Goal: Book appointment/travel/reservation

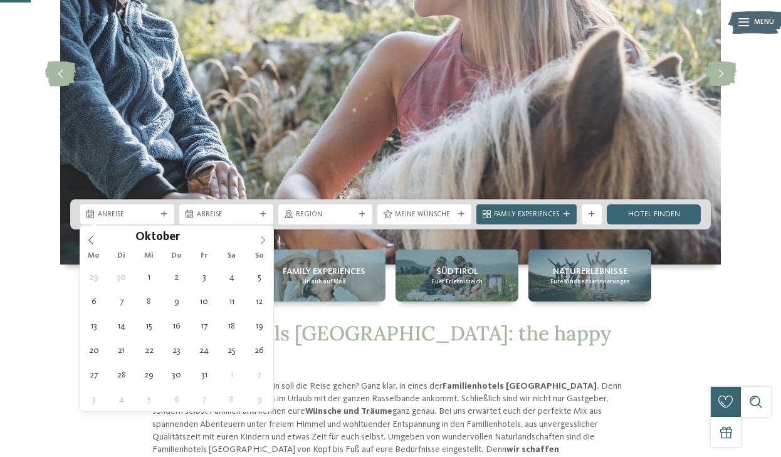
click at [264, 241] on icon at bounding box center [262, 240] width 9 height 9
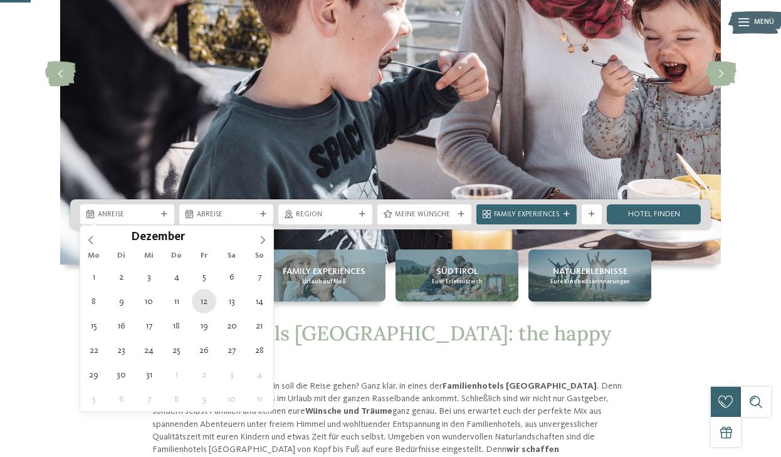
type div "12.12.2025"
click at [153, 221] on div "12.12.2025" at bounding box center [127, 214] width 94 height 20
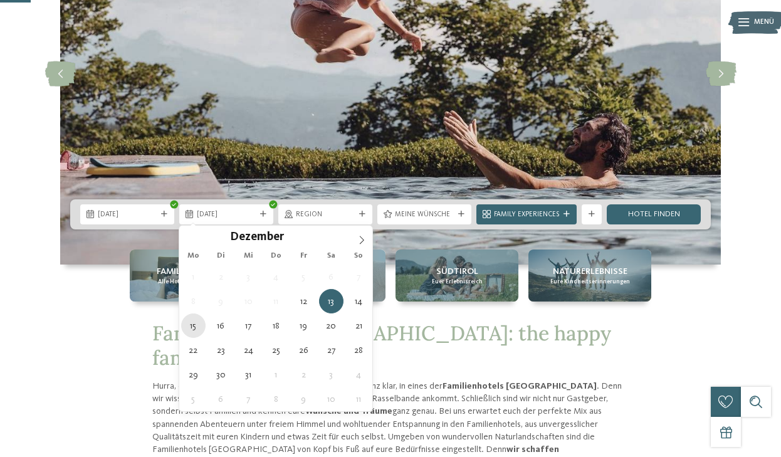
type div "15.12.2025"
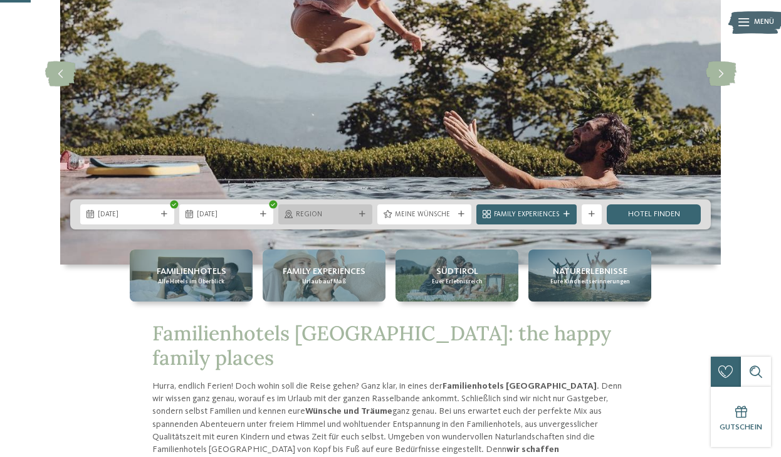
click at [345, 215] on span "Region" at bounding box center [325, 215] width 59 height 10
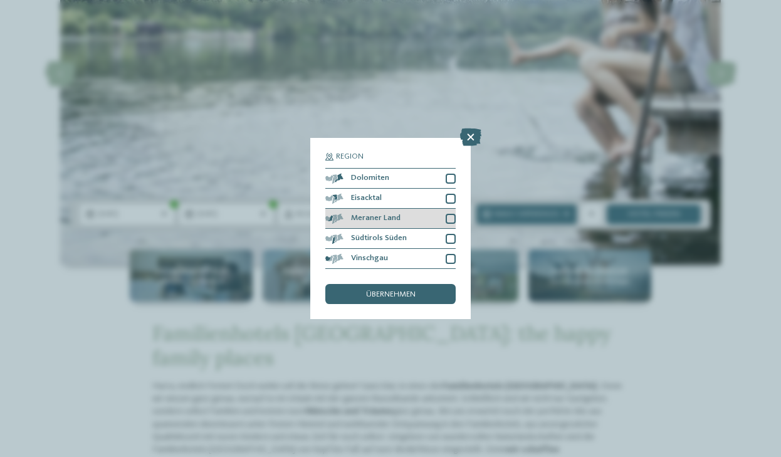
click at [451, 219] on div at bounding box center [450, 219] width 10 height 10
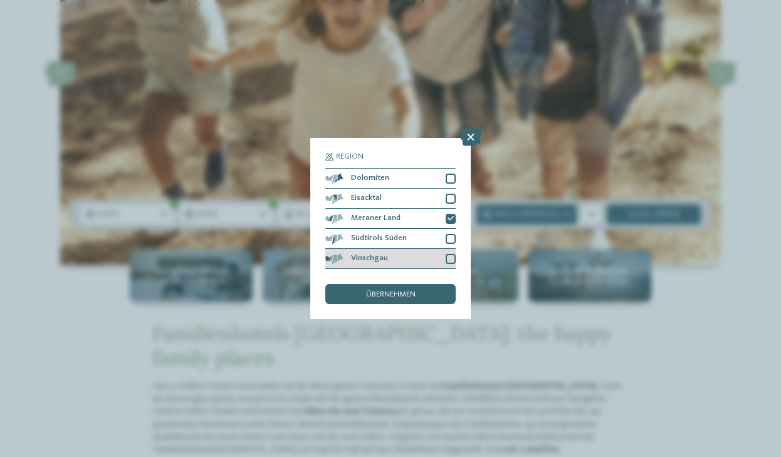
click at [449, 258] on div at bounding box center [450, 259] width 10 height 10
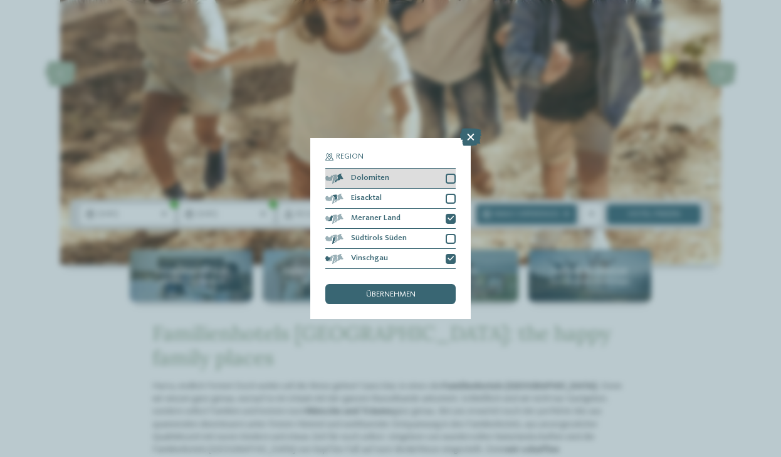
click at [447, 180] on div at bounding box center [450, 179] width 10 height 10
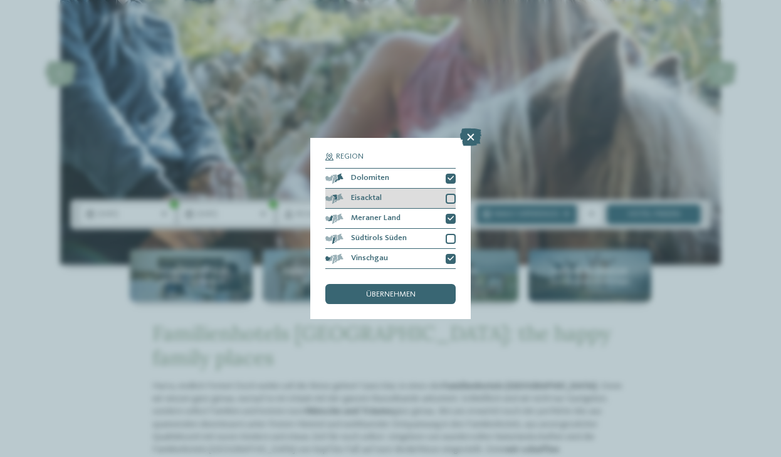
click at [450, 194] on div at bounding box center [450, 199] width 10 height 10
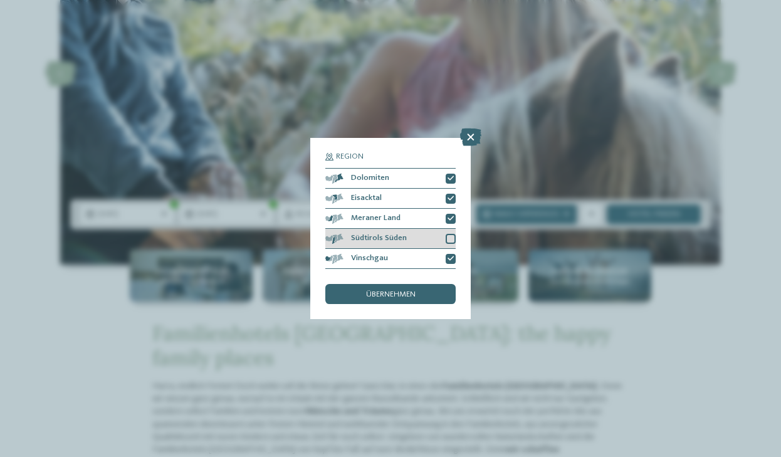
click at [450, 239] on div at bounding box center [450, 239] width 10 height 10
click at [418, 288] on div "übernehmen" at bounding box center [390, 294] width 130 height 20
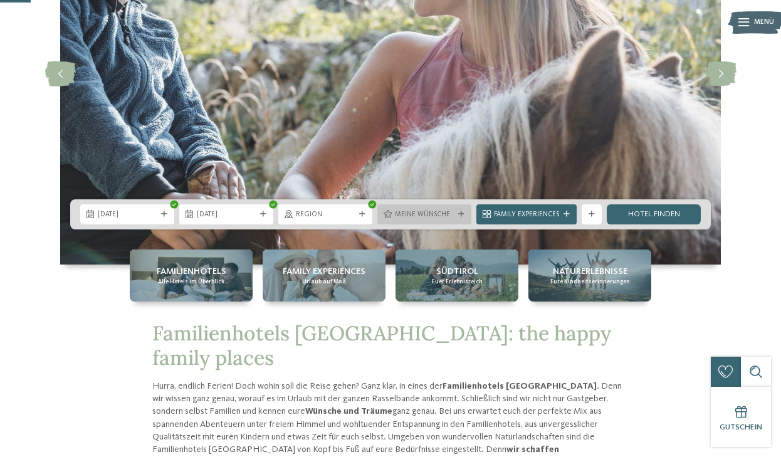
click at [470, 219] on div "Meine Wünsche" at bounding box center [424, 214] width 94 height 20
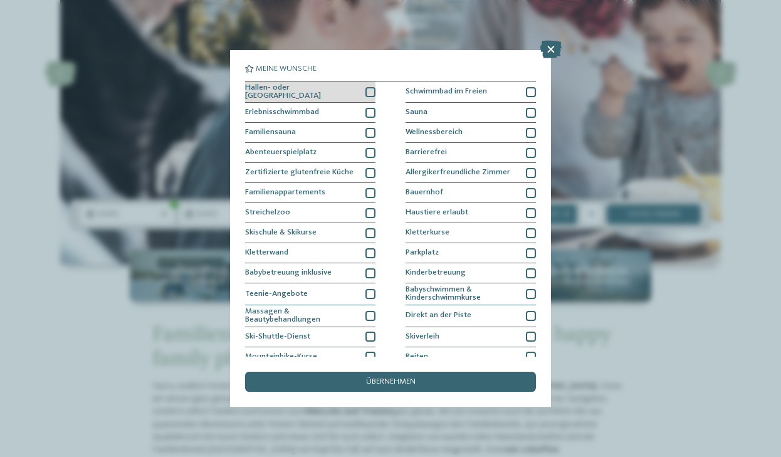
click at [368, 94] on div at bounding box center [370, 92] width 10 height 10
click at [371, 92] on icon at bounding box center [370, 92] width 6 height 6
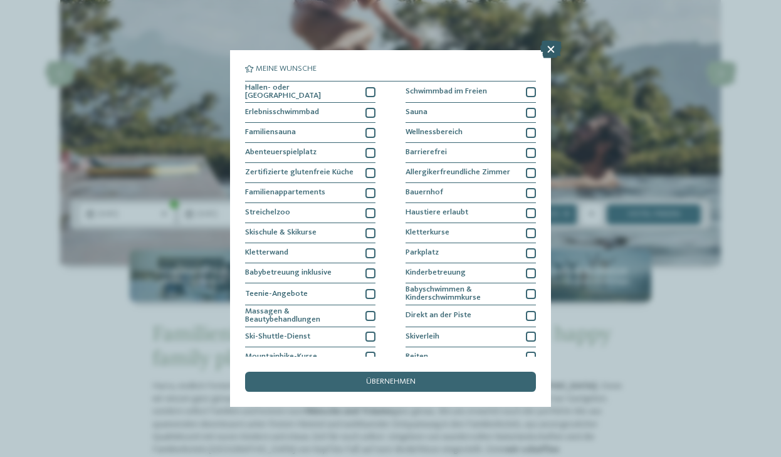
click at [549, 50] on icon at bounding box center [550, 50] width 21 height 18
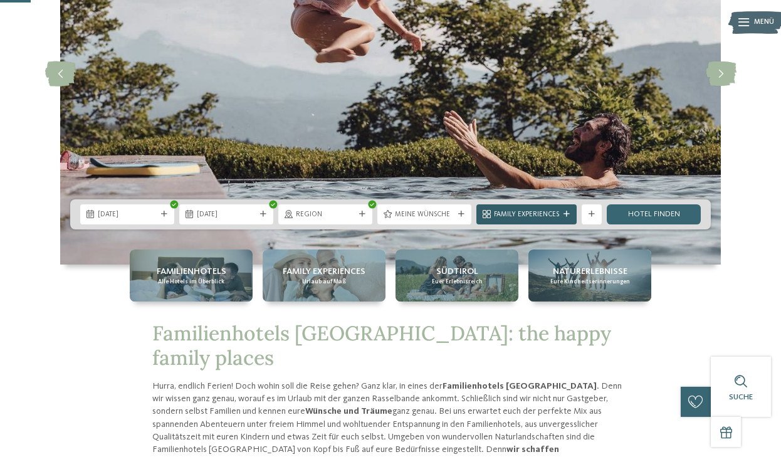
click at [567, 217] on div "Family Experiences" at bounding box center [526, 214] width 100 height 20
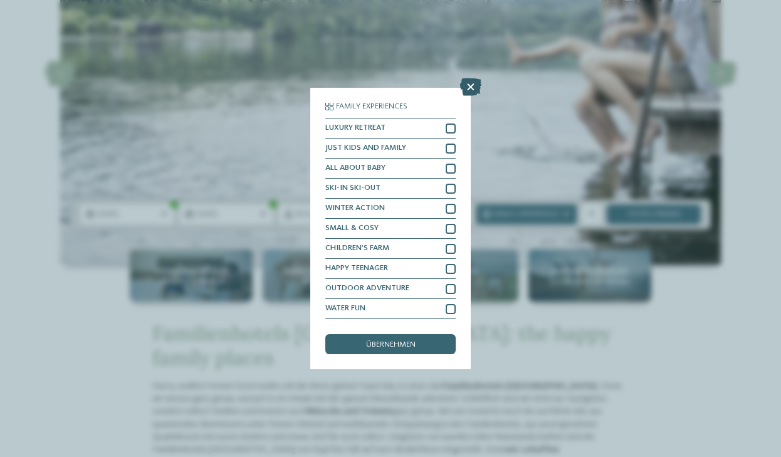
click at [472, 88] on icon at bounding box center [470, 87] width 21 height 18
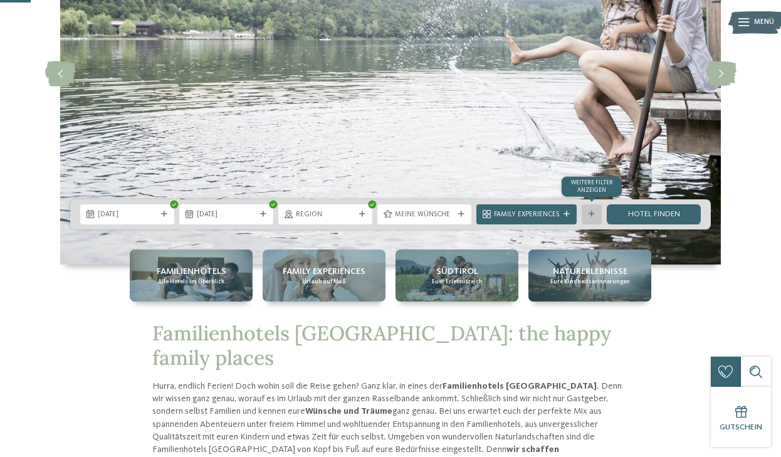
click at [588, 210] on div "Weitere Filter anzeigen" at bounding box center [591, 214] width 20 height 20
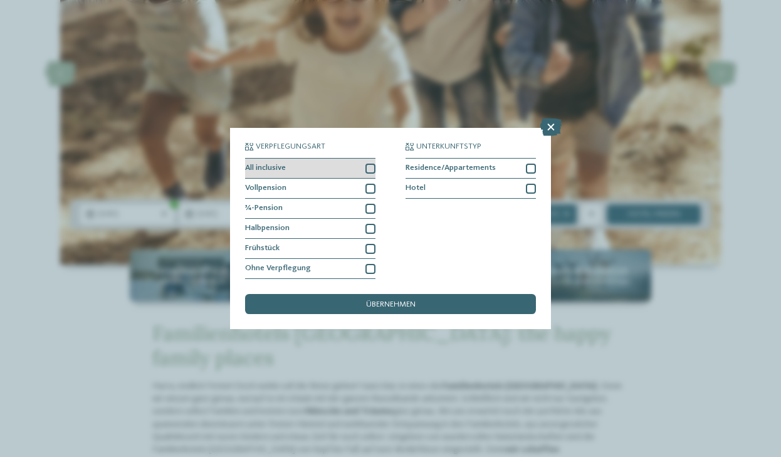
click at [367, 174] on div "All inclusive" at bounding box center [310, 168] width 130 height 20
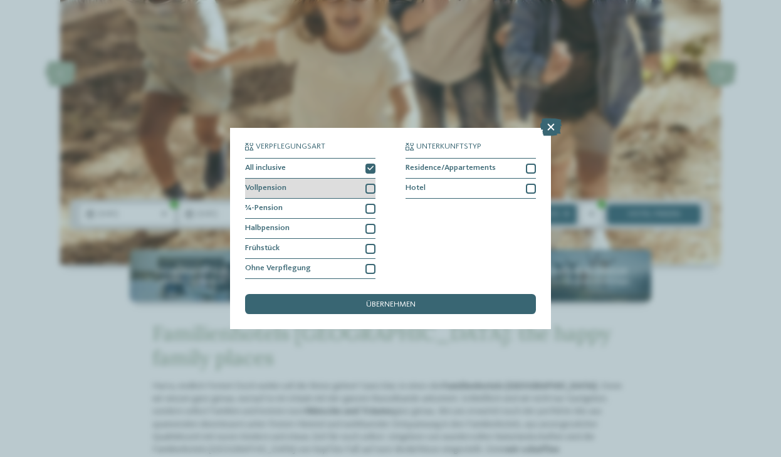
click at [369, 190] on div at bounding box center [370, 189] width 10 height 10
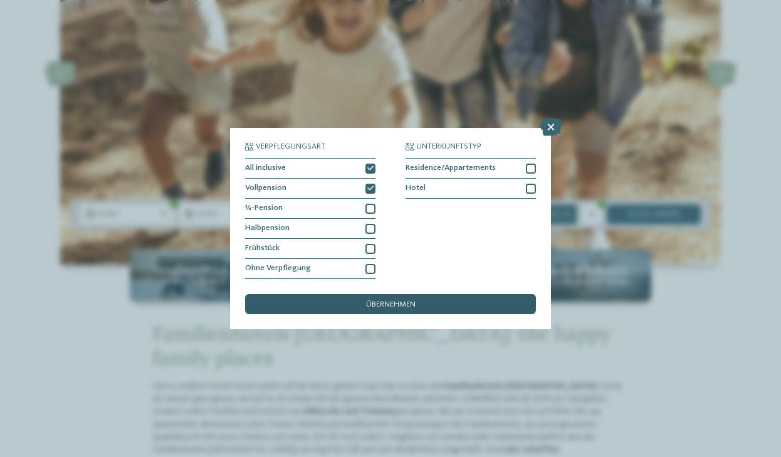
click at [399, 302] on span "übernehmen" at bounding box center [390, 305] width 49 height 8
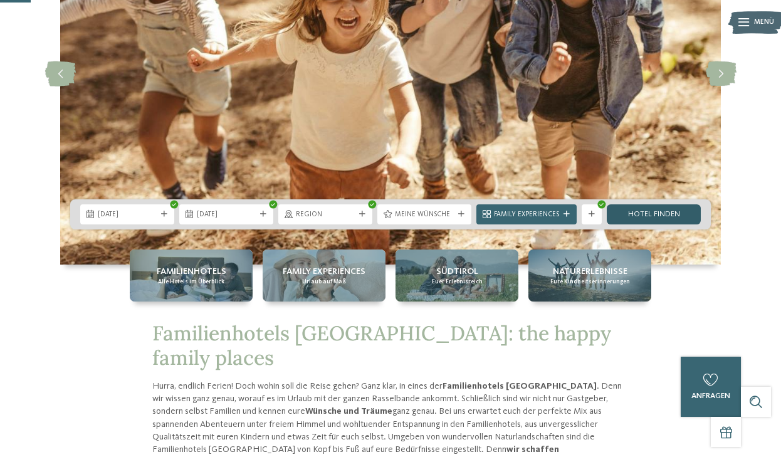
click at [663, 211] on link "Hotel finden" at bounding box center [653, 214] width 94 height 20
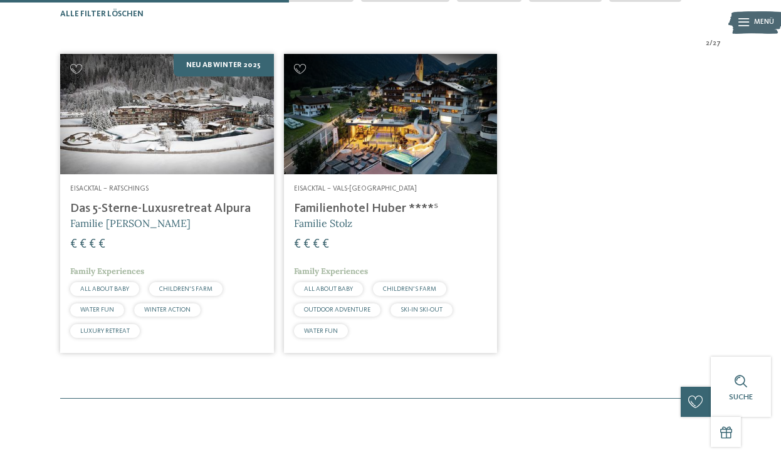
scroll to position [308, 0]
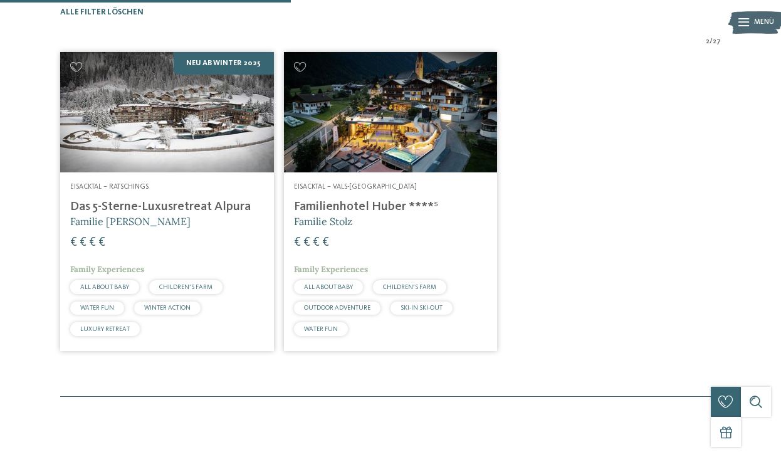
click at [131, 214] on h4 "Das 5-Sterne-Luxusretreat Alpura" at bounding box center [167, 206] width 194 height 15
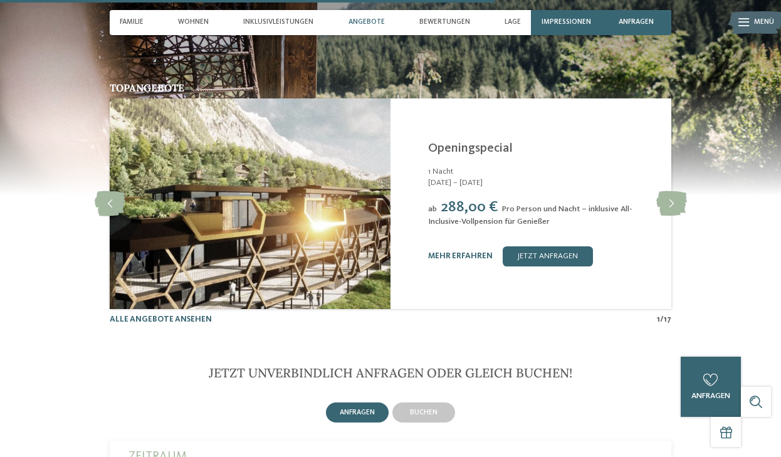
scroll to position [2438, 0]
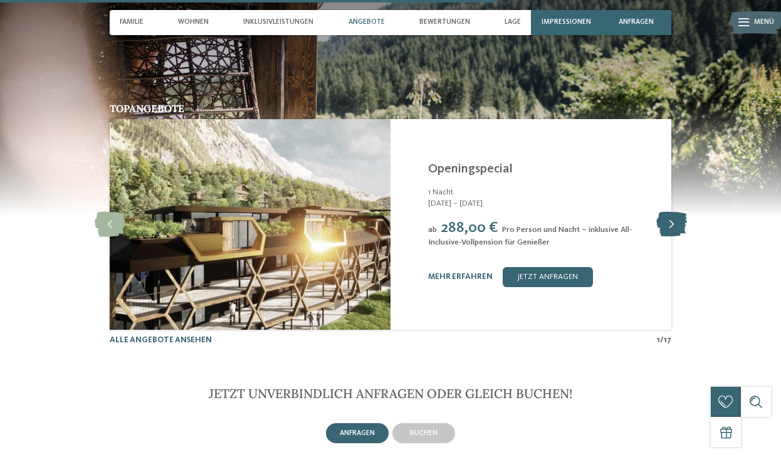
click at [669, 212] on icon at bounding box center [671, 224] width 31 height 25
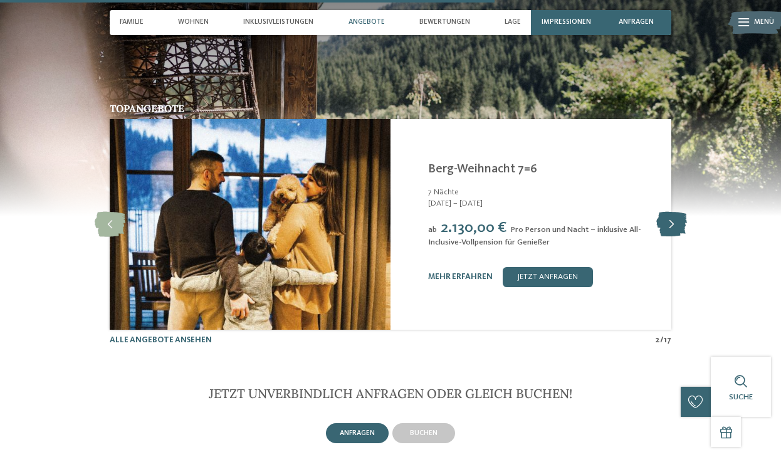
click at [670, 212] on icon at bounding box center [671, 224] width 31 height 25
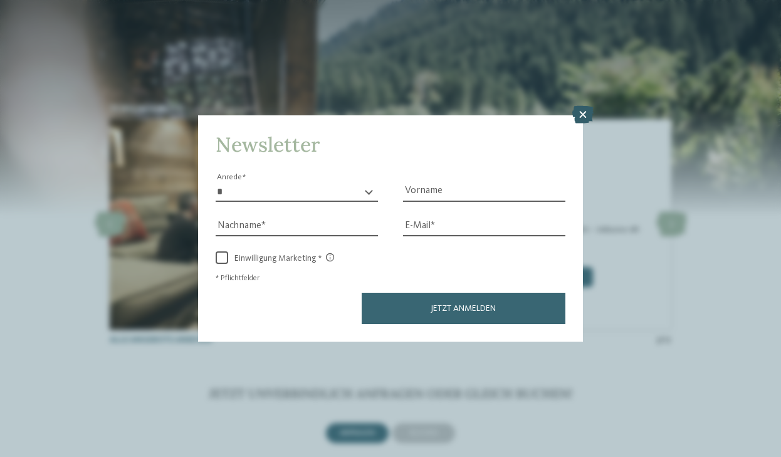
click at [579, 115] on icon at bounding box center [582, 115] width 21 height 18
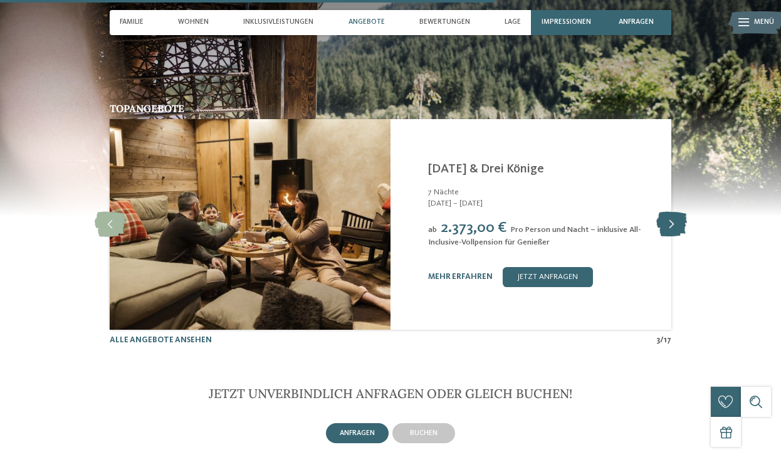
click at [675, 215] on icon at bounding box center [671, 224] width 31 height 25
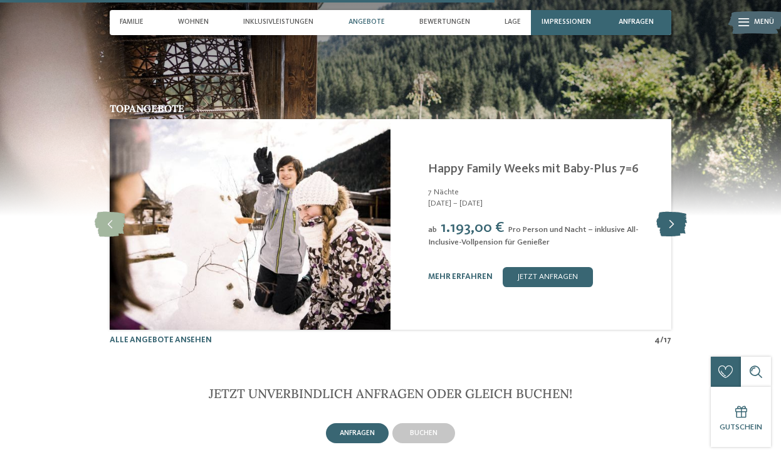
click at [675, 215] on icon at bounding box center [671, 224] width 31 height 25
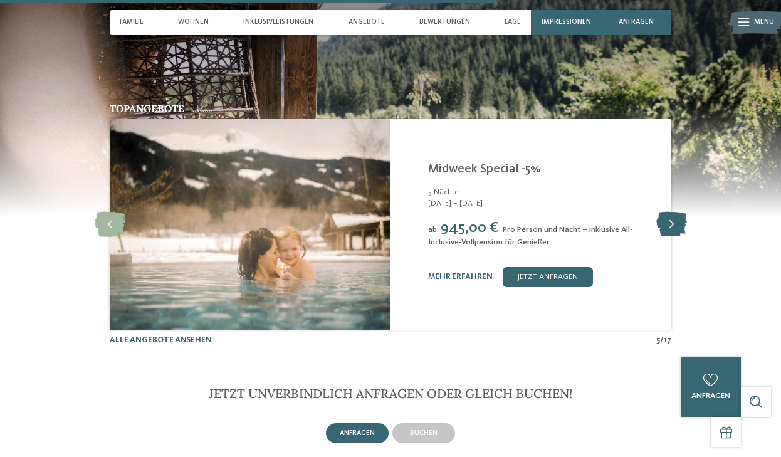
click at [675, 215] on icon at bounding box center [671, 224] width 31 height 25
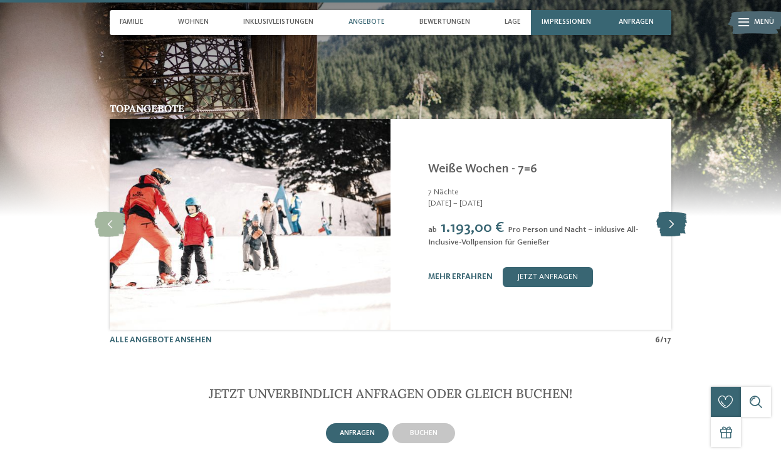
scroll to position [2429, 0]
